Goal: Task Accomplishment & Management: Use online tool/utility

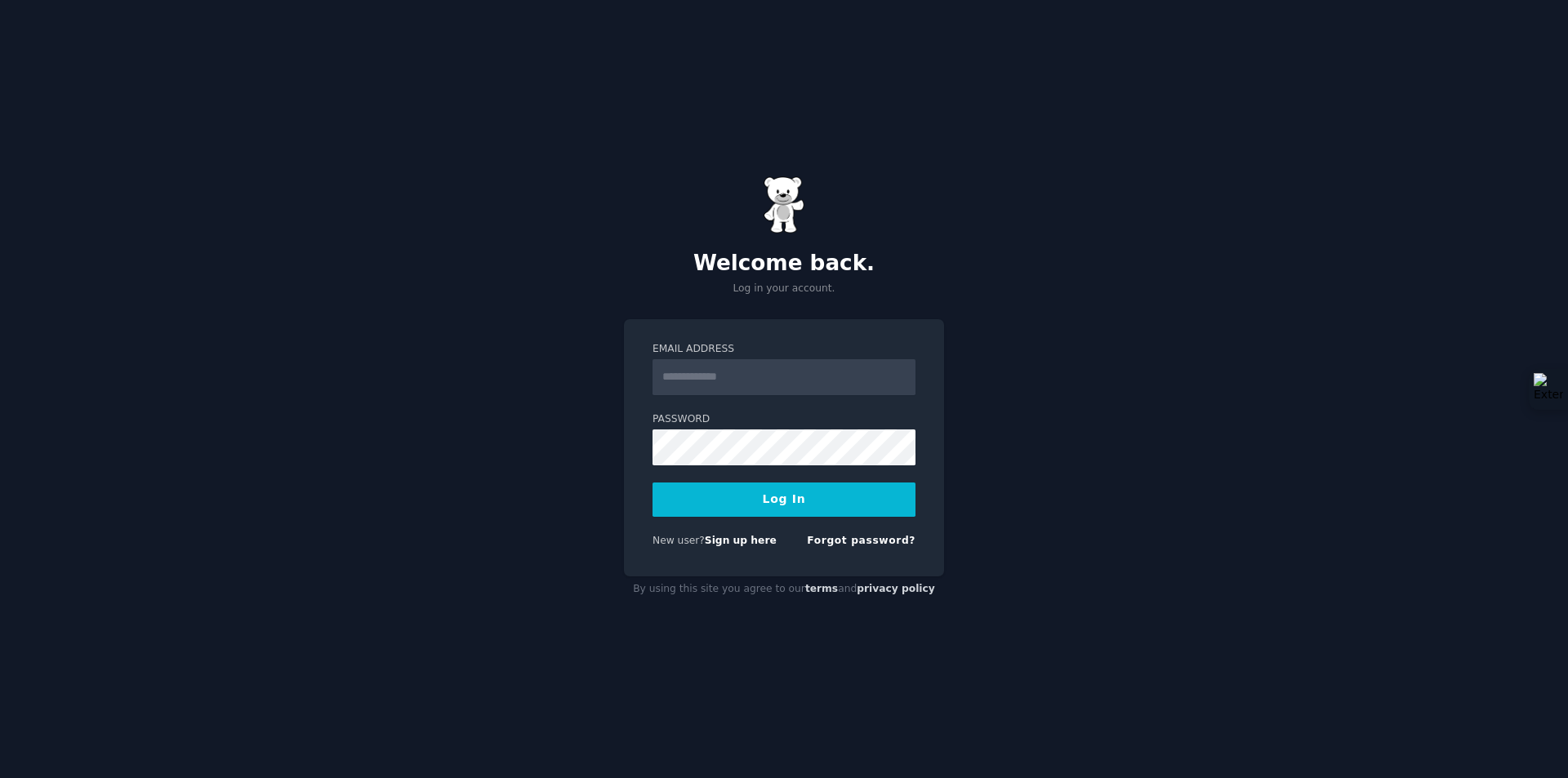
drag, startPoint x: 0, startPoint y: 0, endPoint x: 748, endPoint y: 387, distance: 842.2
click at [748, 387] on input "Email Address" at bounding box center [784, 376] width 263 height 36
type input "**********"
click at [762, 489] on button "Log In" at bounding box center [784, 499] width 263 height 34
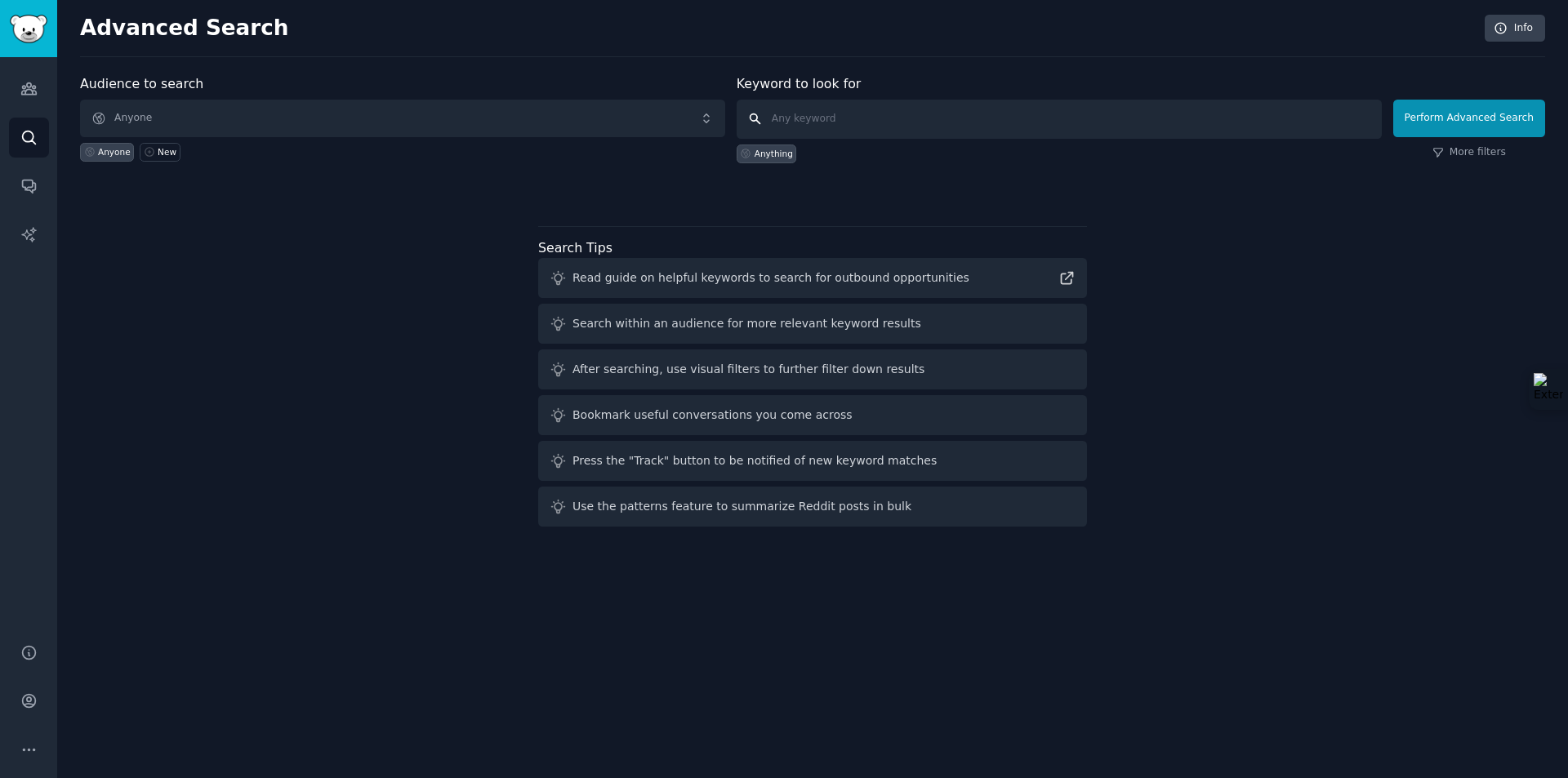
click at [808, 125] on input "text" at bounding box center [1059, 118] width 645 height 39
click at [1074, 275] on icon at bounding box center [1067, 278] width 17 height 17
